Goal: Information Seeking & Learning: Learn about a topic

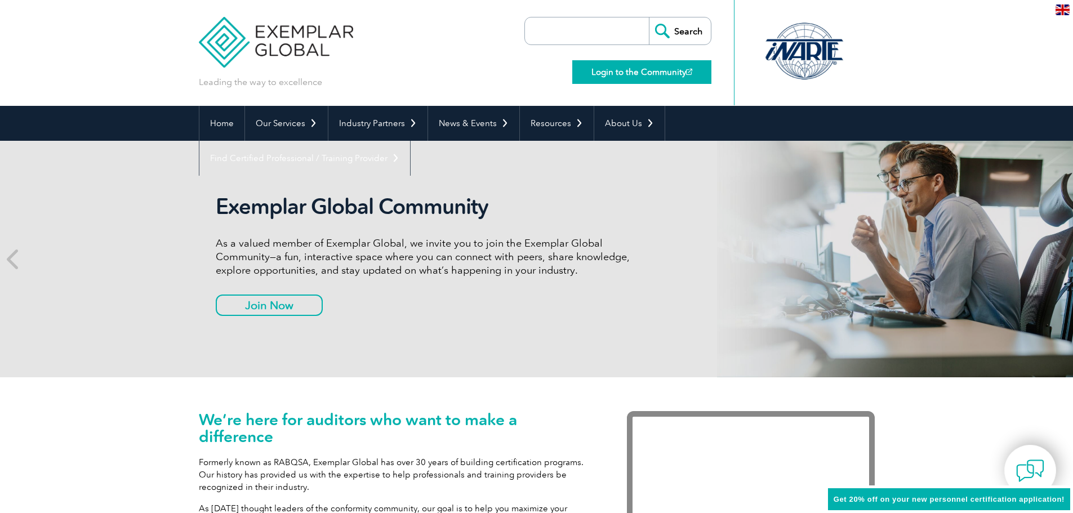
click at [633, 75] on link "Login to the Community" at bounding box center [641, 72] width 139 height 24
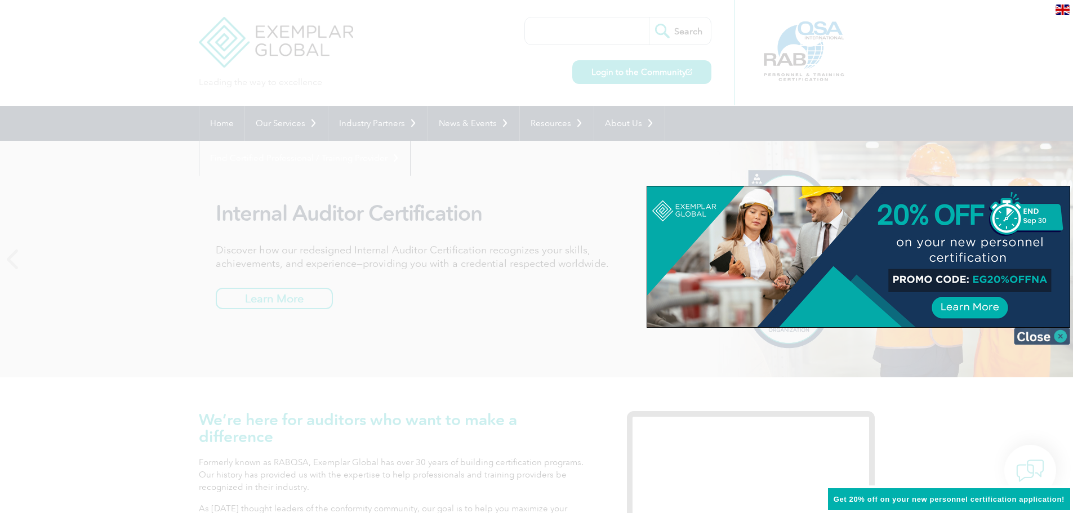
click at [1063, 335] on img at bounding box center [1042, 336] width 56 height 17
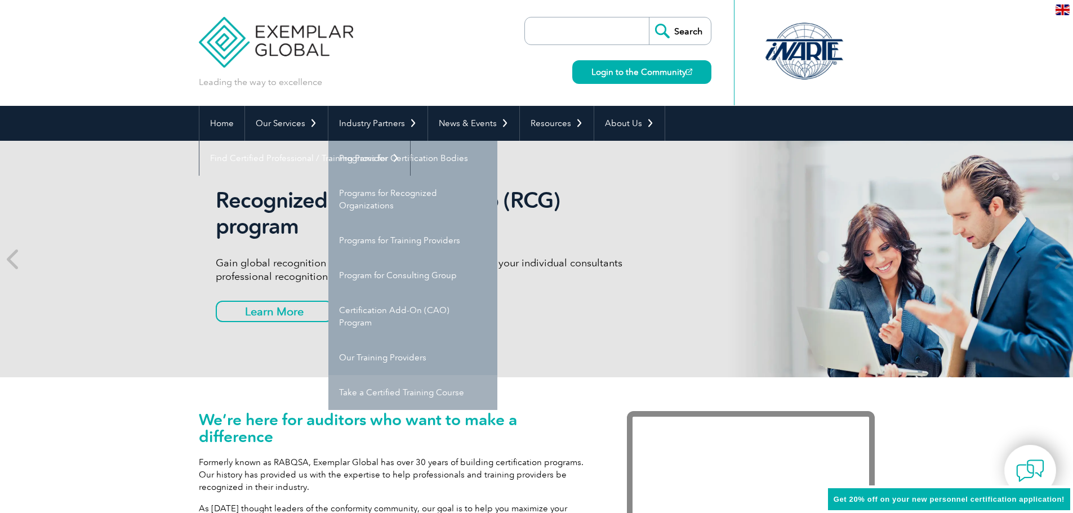
click at [386, 389] on link "Take a Certified Training Course" at bounding box center [412, 392] width 169 height 35
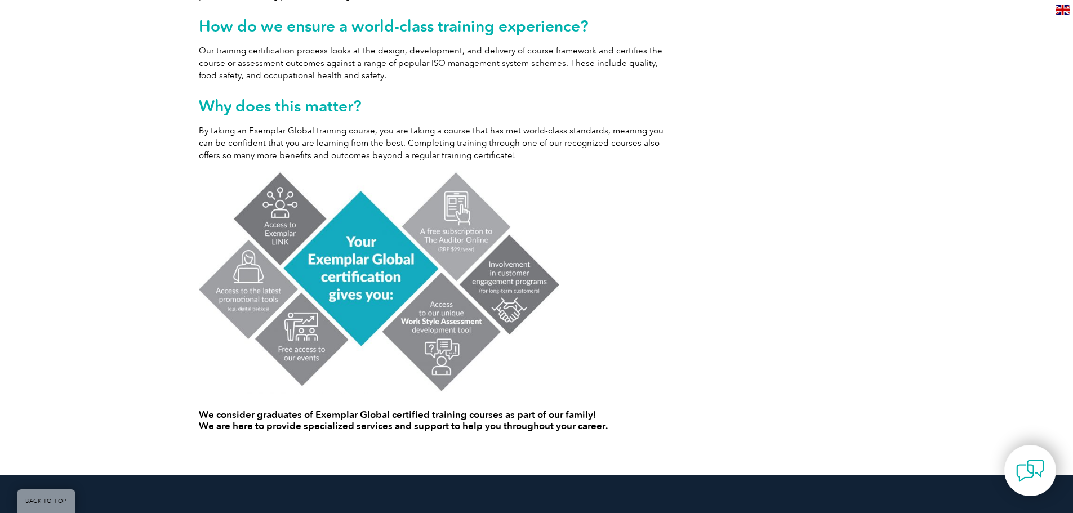
scroll to position [188, 0]
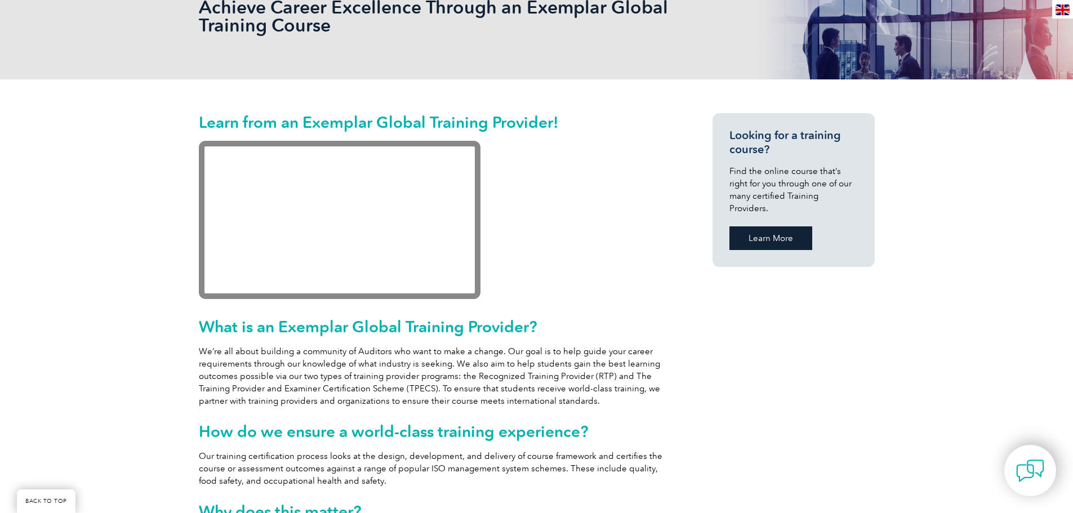
click at [779, 226] on link "Learn More" at bounding box center [770, 238] width 83 height 24
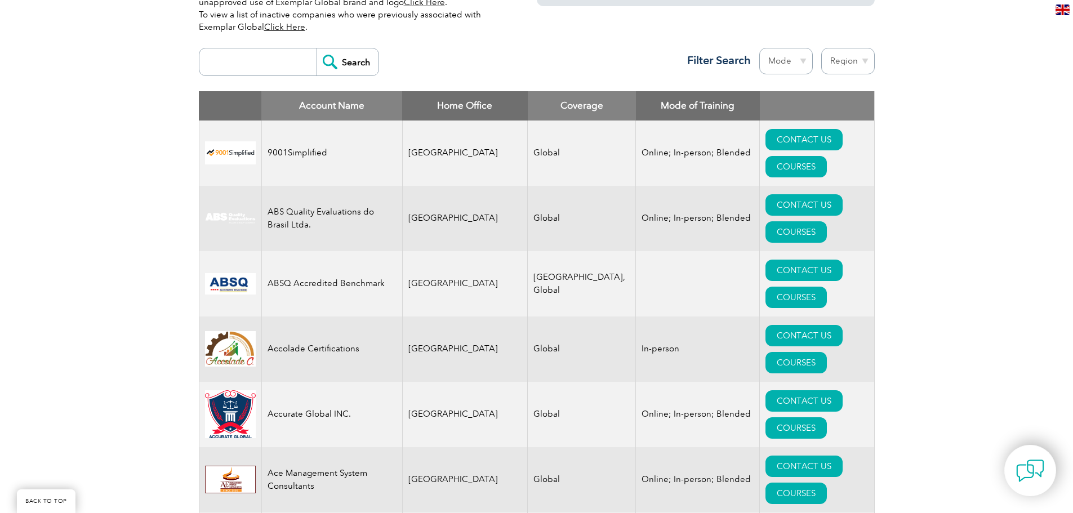
scroll to position [94, 0]
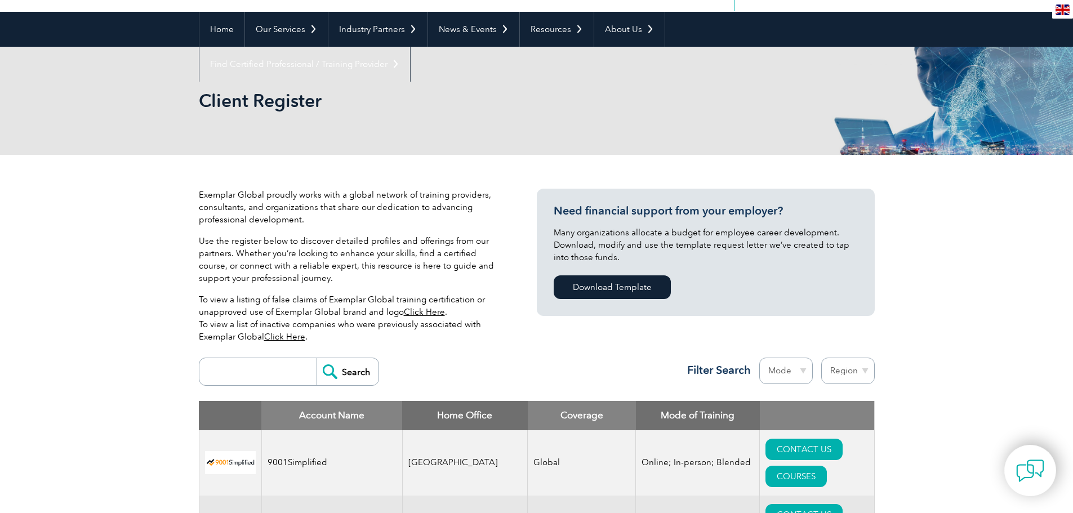
click at [863, 365] on select "Region Australia Bahrain Bangladesh Brazil Canada Colombia Dominican Republic E…" at bounding box center [847, 371] width 53 height 26
select select "Malaysia"
click at [821, 358] on select "Region Australia Bahrain Bangladesh Brazil Canada Colombia Dominican Republic E…" at bounding box center [847, 371] width 53 height 26
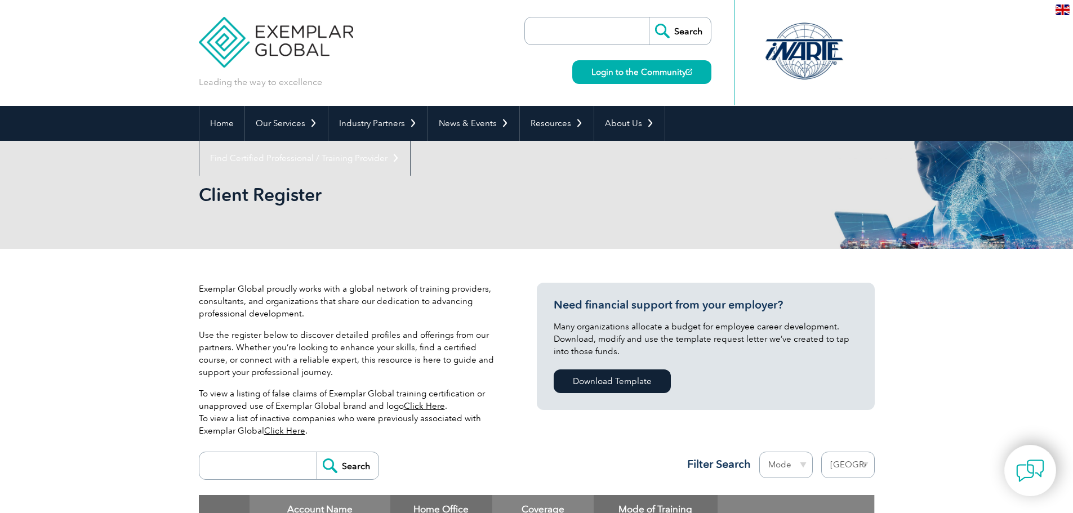
select select "[GEOGRAPHIC_DATA]"
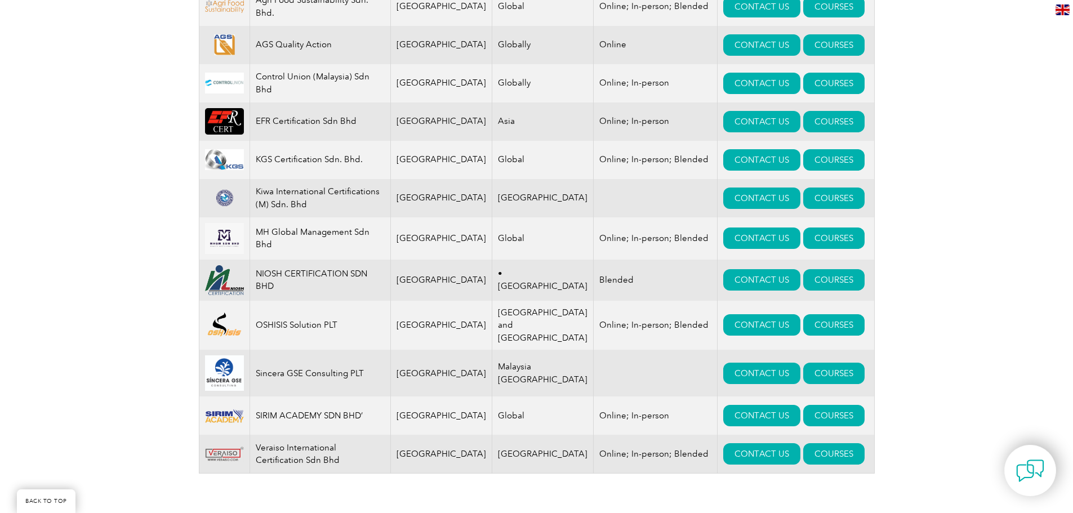
scroll to position [563, 0]
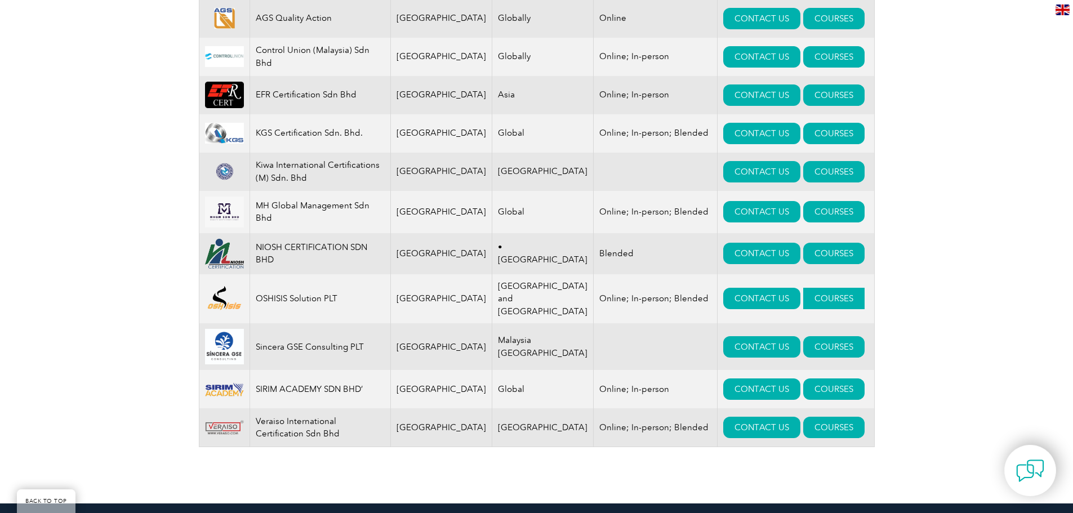
click at [804, 298] on link "COURSES" at bounding box center [833, 298] width 61 height 21
click at [806, 384] on link "COURSES" at bounding box center [833, 388] width 61 height 21
click at [803, 422] on link "COURSES" at bounding box center [833, 427] width 61 height 21
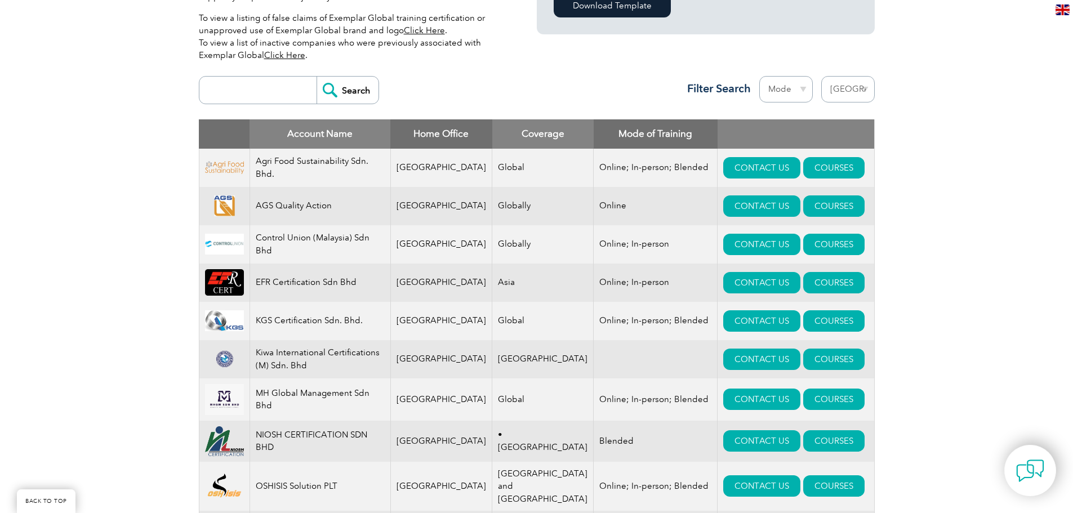
scroll to position [0, 0]
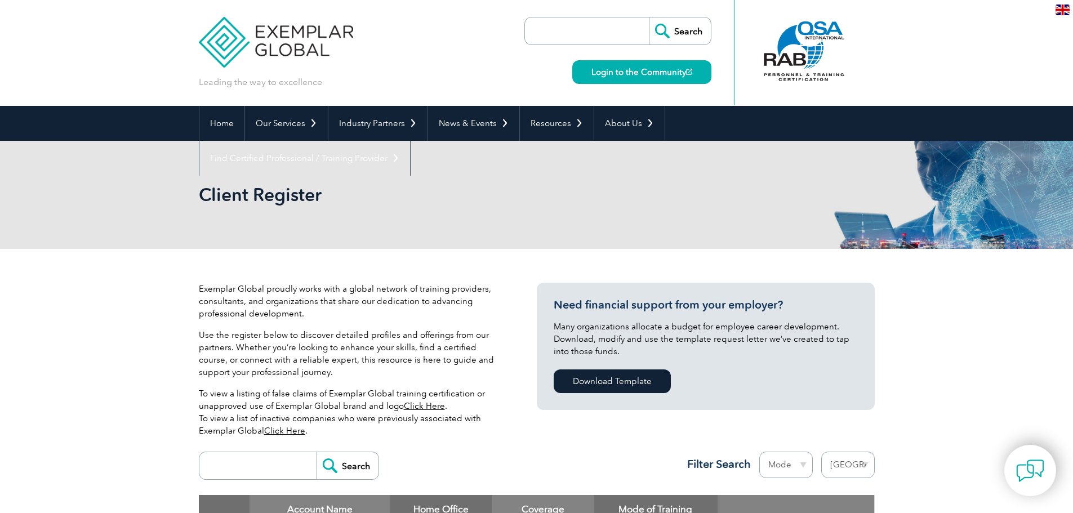
select select "[GEOGRAPHIC_DATA]"
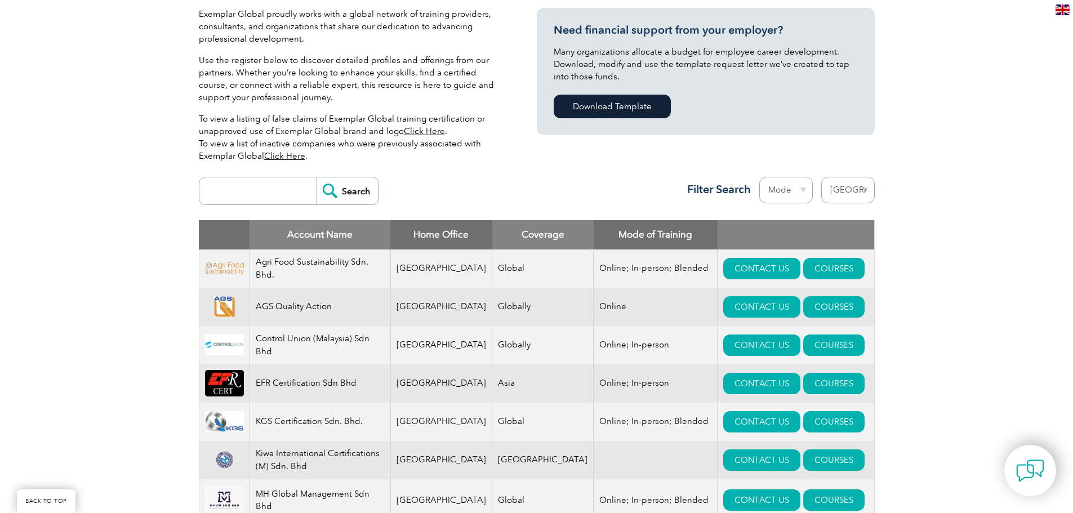
scroll to position [282, 0]
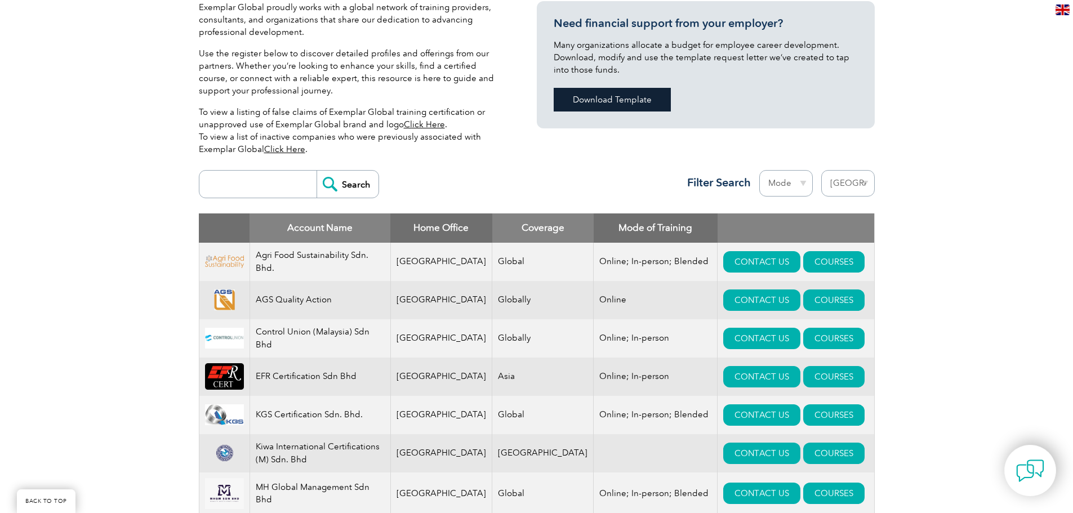
click at [621, 101] on link "Download Template" at bounding box center [612, 100] width 117 height 24
